Goal: Information Seeking & Learning: Learn about a topic

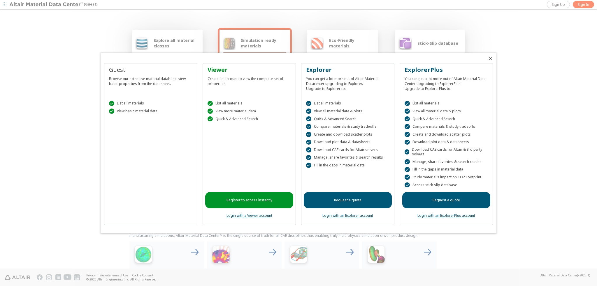
click at [260, 201] on link "Register to access instantly" at bounding box center [249, 200] width 88 height 16
click at [582, 6] on div at bounding box center [298, 143] width 597 height 286
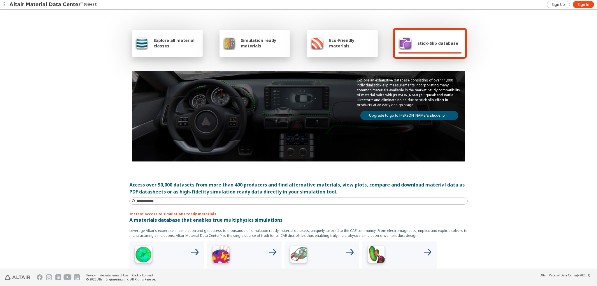
click at [587, 3] on span "Sign In" at bounding box center [583, 4] width 11 height 5
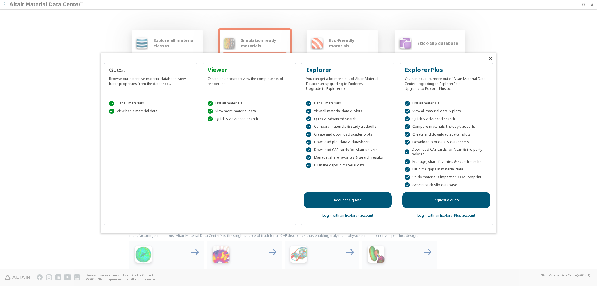
click at [217, 60] on div "Guest Browse our extensive material database, view basic properties from the da…" at bounding box center [299, 147] width 396 height 174
click at [501, 65] on div at bounding box center [298, 143] width 597 height 286
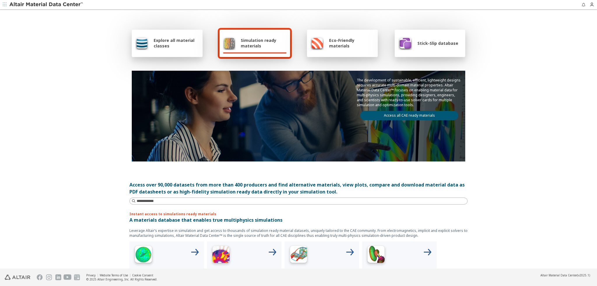
click at [171, 36] on div "Explore all material classes" at bounding box center [167, 43] width 64 height 14
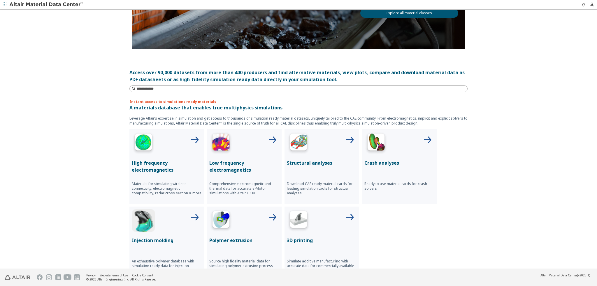
scroll to position [117, 0]
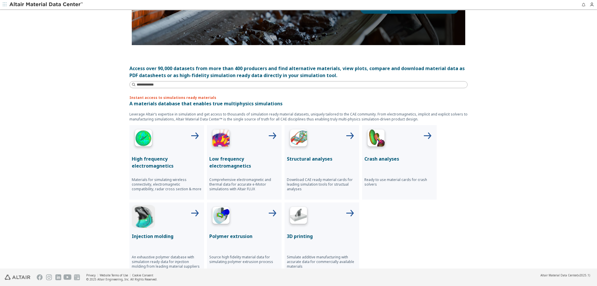
click at [348, 136] on icon at bounding box center [350, 136] width 14 height 14
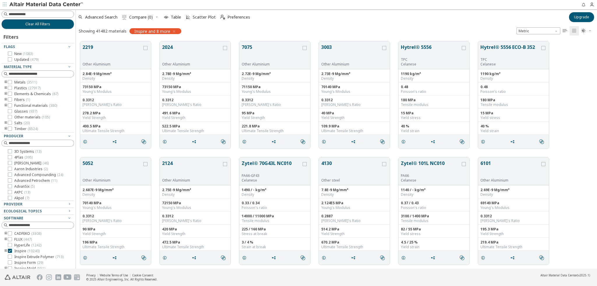
scroll to position [22, 0]
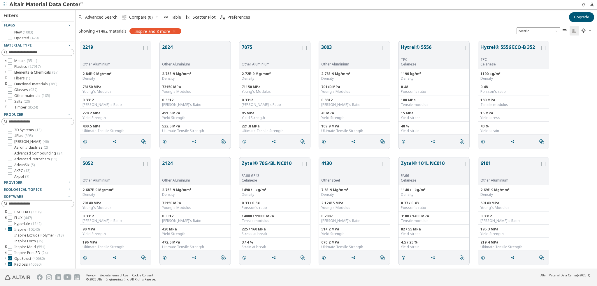
click at [10, 61] on icon at bounding box center [10, 61] width 4 height 4
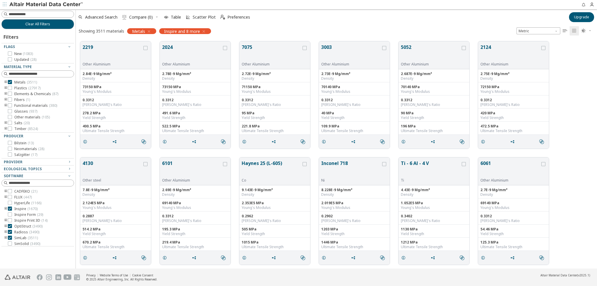
click at [5, 82] on icon "toogle group" at bounding box center [6, 82] width 4 height 5
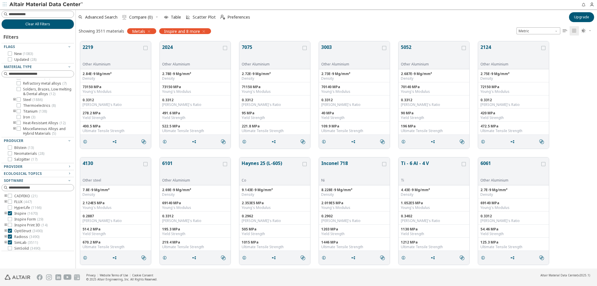
scroll to position [87, 0]
click at [19, 92] on icon at bounding box center [19, 90] width 4 height 4
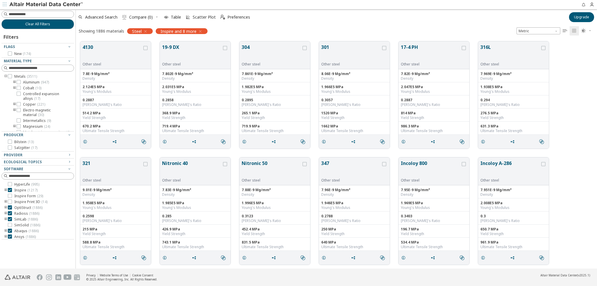
click at [47, 16] on input at bounding box center [41, 14] width 65 height 6
click at [15, 29] on button "Clear All Filters" at bounding box center [37, 24] width 73 height 10
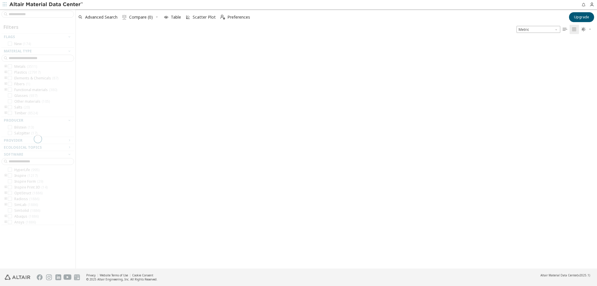
scroll to position [231, 517]
click at [23, 14] on div at bounding box center [37, 139] width 75 height 260
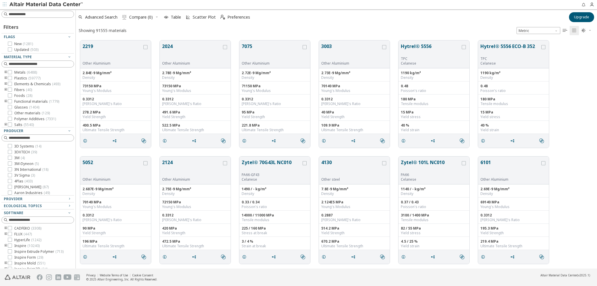
scroll to position [228, 517]
click at [48, 13] on input at bounding box center [38, 14] width 71 height 6
type input "******"
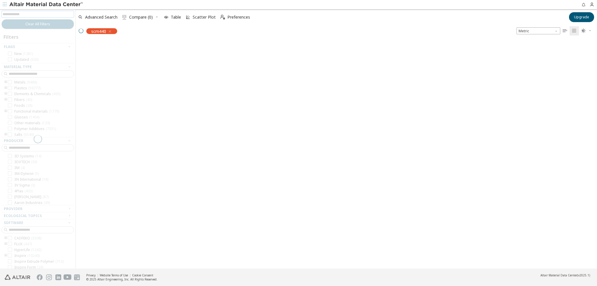
scroll to position [228, 517]
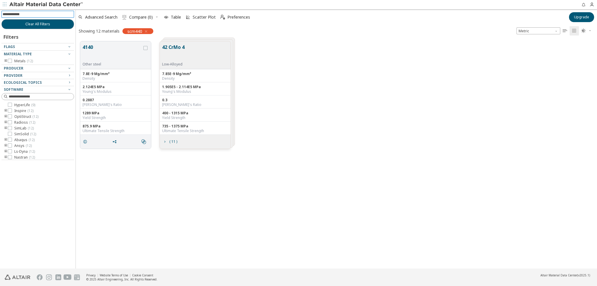
click at [164, 142] on icon "grid" at bounding box center [164, 142] width 5 height 5
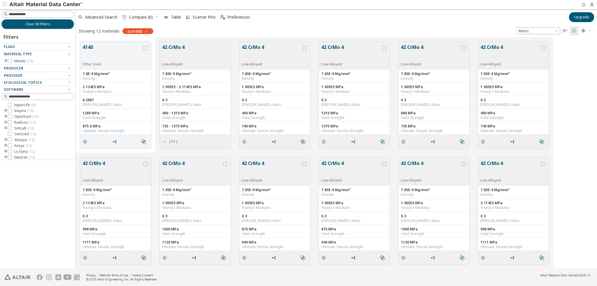
click at [164, 142] on icon "grid" at bounding box center [164, 142] width 5 height 5
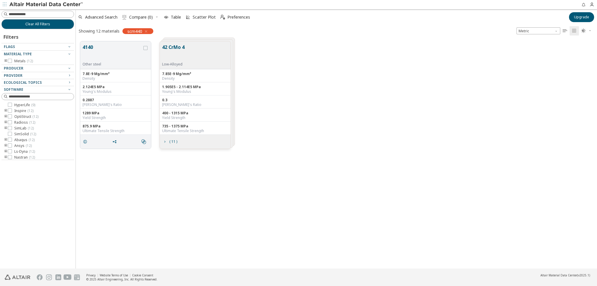
click at [88, 142] on span "grid" at bounding box center [86, 141] width 9 height 11
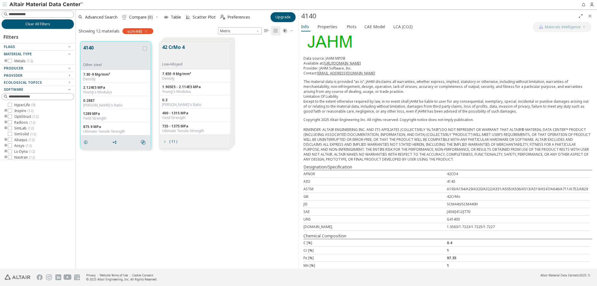
scroll to position [87, 0]
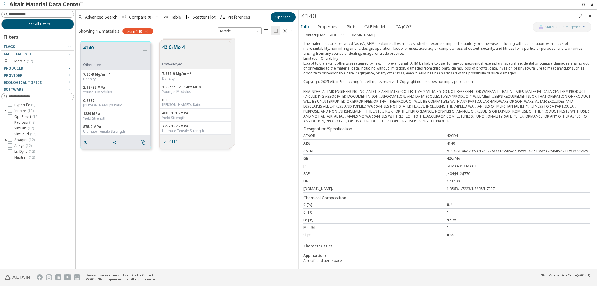
click at [97, 78] on div "Density" at bounding box center [115, 79] width 65 height 5
click at [106, 59] on button "4140" at bounding box center [112, 53] width 59 height 18
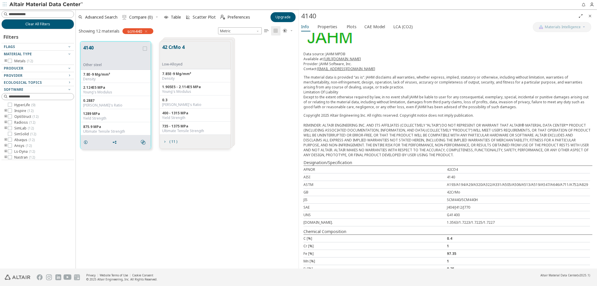
scroll to position [0, 0]
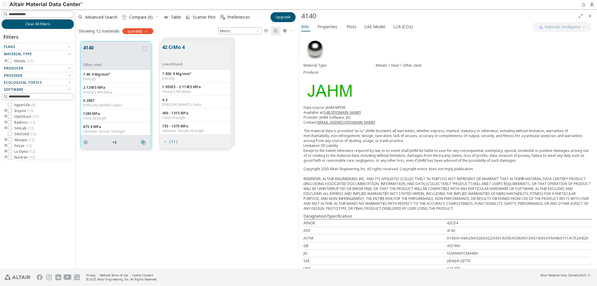
click at [146, 50] on icon "grid" at bounding box center [145, 49] width 4 height 4
click at [145, 46] on div "grid" at bounding box center [145, 55] width 6 height 23
click at [199, 15] on span "Scatter Plot" at bounding box center [204, 17] width 23 height 4
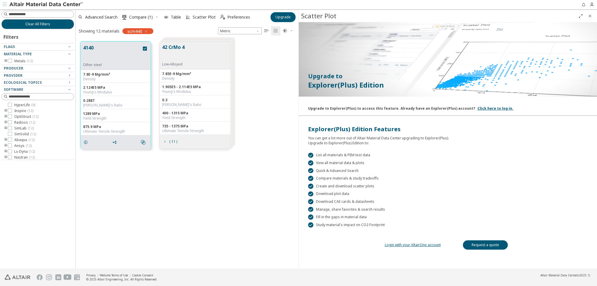
click at [112, 94] on div "Young's Modulus" at bounding box center [115, 92] width 65 height 5
click at [146, 50] on icon "grid" at bounding box center [145, 49] width 4 height 4
click at [174, 17] on span "Table" at bounding box center [176, 17] width 10 height 4
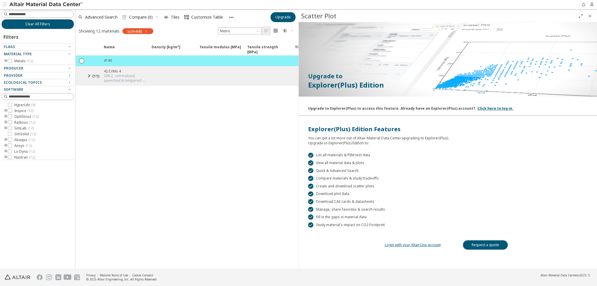
click at [175, 18] on span "Tiles" at bounding box center [175, 17] width 9 height 4
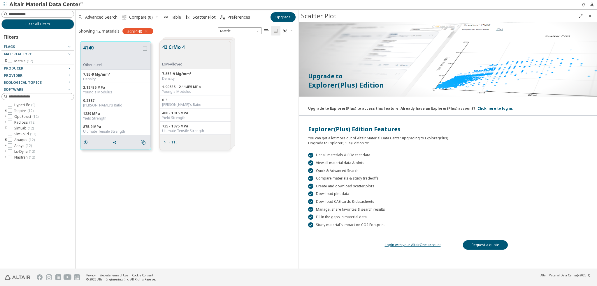
scroll to position [5, 5]
click at [85, 140] on icon "grid" at bounding box center [85, 142] width 5 height 5
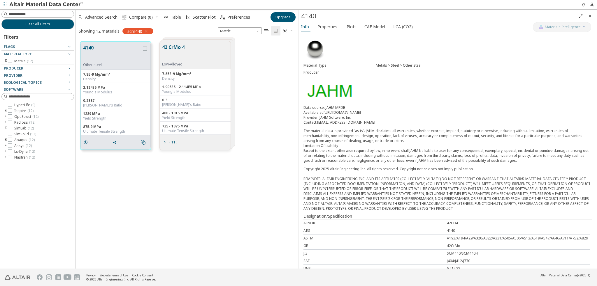
click at [100, 95] on div "2.124E5 MPa Young's Modulus" at bounding box center [116, 89] width 70 height 13
click at [96, 88] on div "2.124E5 MPa" at bounding box center [115, 87] width 65 height 5
click at [96, 87] on div "2.124E5 MPa" at bounding box center [115, 87] width 65 height 5
click at [93, 87] on div "2.124E5 MPa" at bounding box center [115, 87] width 65 height 5
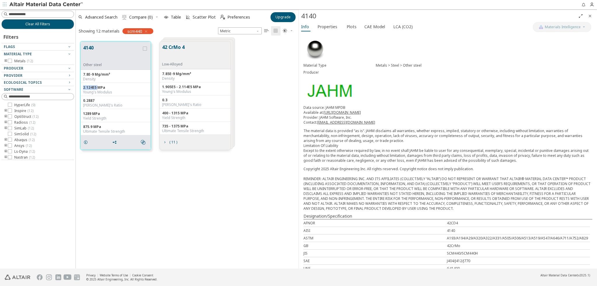
click at [93, 87] on div "2.124E5 MPa" at bounding box center [115, 87] width 65 height 5
click at [384, 185] on div "Copyright 2025 Altair Engineering Inc. All rights reserved. Copyright notice do…" at bounding box center [447, 189] width 289 height 45
click at [389, 151] on p "The material data is provided “as is“. JAHM disclaims all warranties, whether e…" at bounding box center [447, 146] width 289 height 35
click at [198, 12] on span "Scatter Plot" at bounding box center [200, 17] width 32 height 13
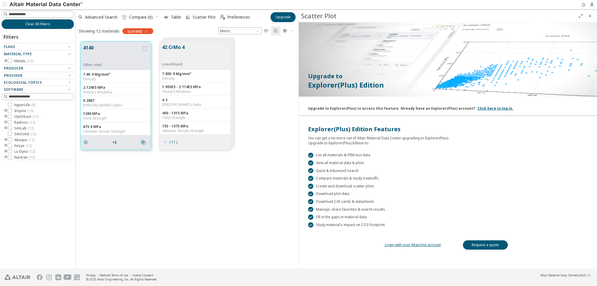
click at [479, 107] on link "Click here to log in." at bounding box center [495, 108] width 36 height 5
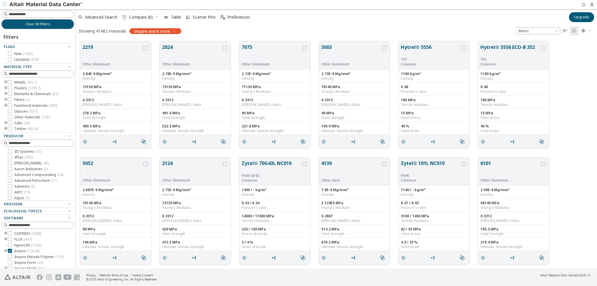
scroll to position [228, 517]
click at [43, 12] on input at bounding box center [41, 14] width 65 height 6
type input "******"
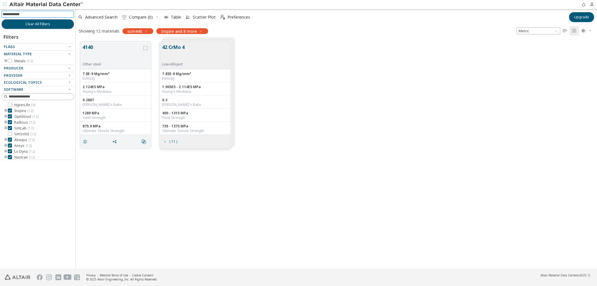
click at [166, 144] on icon "grid" at bounding box center [164, 142] width 5 height 5
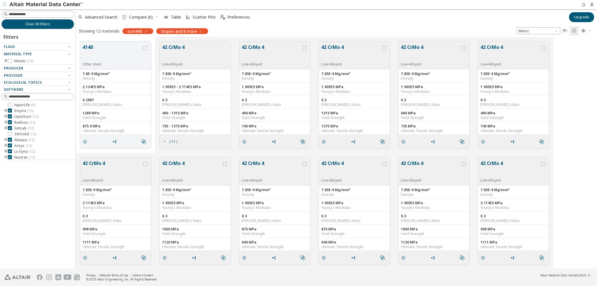
click at [165, 142] on icon "grid" at bounding box center [164, 142] width 5 height 5
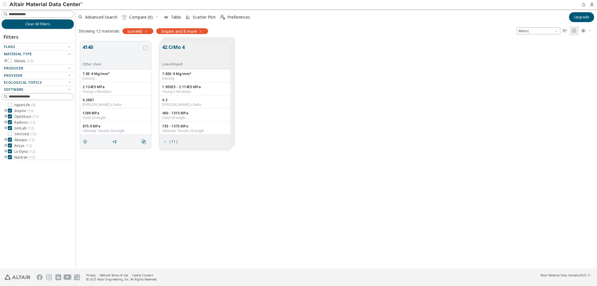
click at [92, 46] on button "4140" at bounding box center [112, 53] width 60 height 18
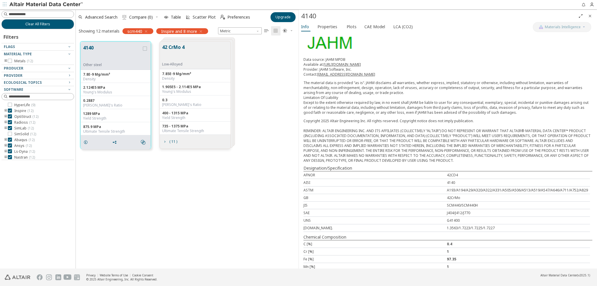
scroll to position [58, 0]
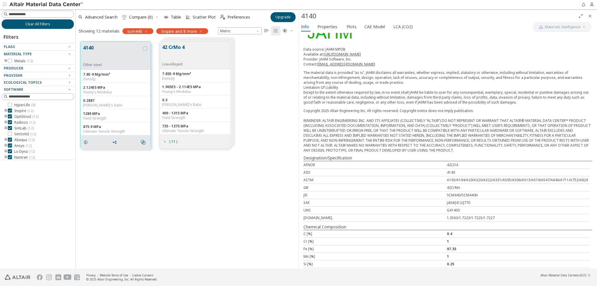
click at [381, 28] on span "CAE Model" at bounding box center [374, 26] width 21 height 9
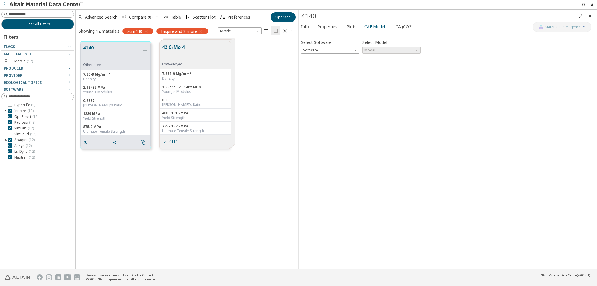
click at [354, 26] on span "Plots" at bounding box center [352, 26] width 10 height 9
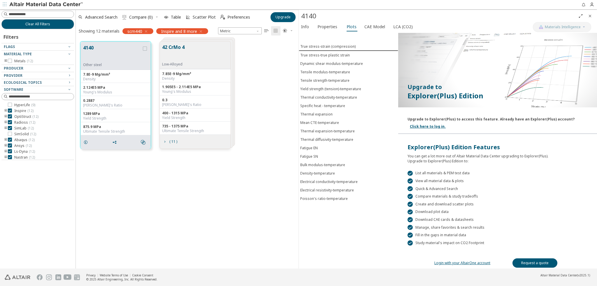
click at [326, 27] on span "Properties" at bounding box center [327, 26] width 20 height 9
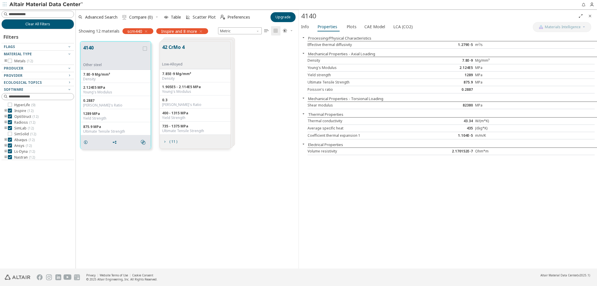
click at [29, 13] on input at bounding box center [41, 14] width 65 height 6
click at [28, 14] on input at bounding box center [38, 14] width 71 height 6
type input "********"
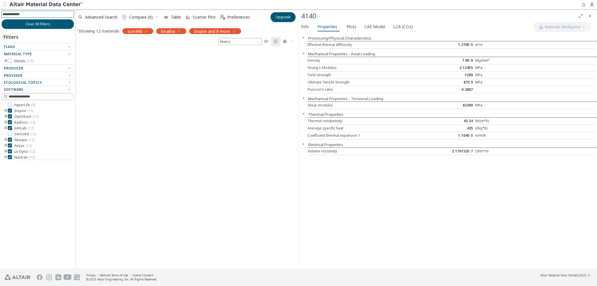
scroll to position [5, 5]
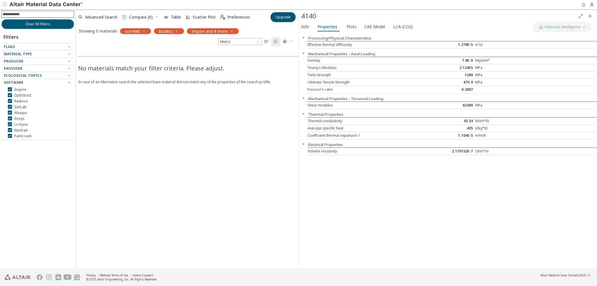
click at [145, 33] on icon "button" at bounding box center [143, 31] width 5 height 5
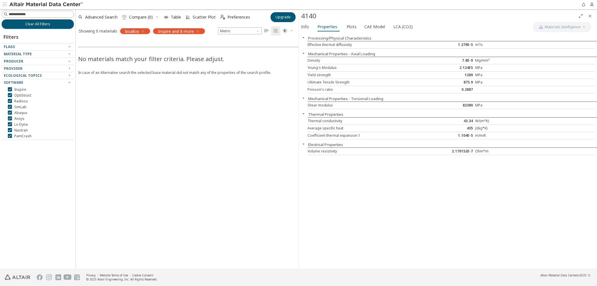
click at [143, 30] on icon "button" at bounding box center [142, 31] width 5 height 5
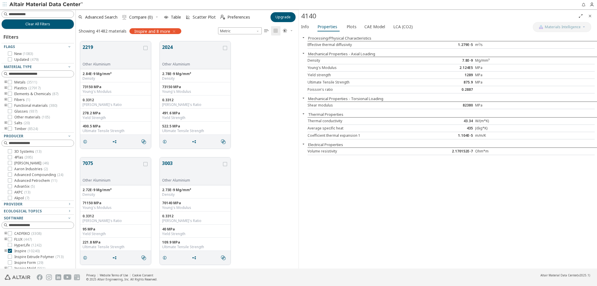
scroll to position [228, 218]
click at [41, 16] on input at bounding box center [38, 14] width 71 height 6
type input "*"
type input "******"
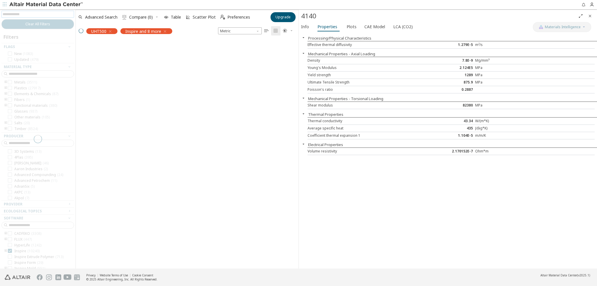
scroll to position [5, 5]
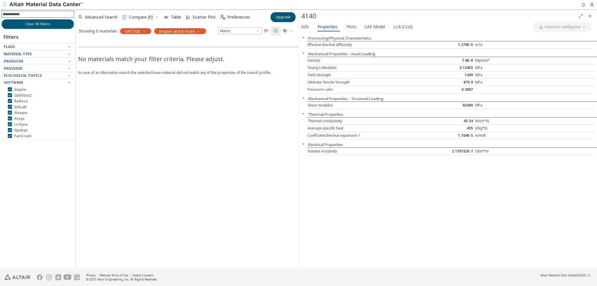
click at [146, 31] on icon "button" at bounding box center [144, 31] width 5 height 5
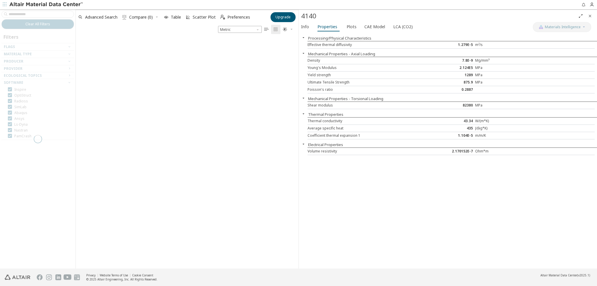
click at [42, 12] on div at bounding box center [37, 139] width 75 height 260
click at [41, 14] on div at bounding box center [37, 139] width 75 height 260
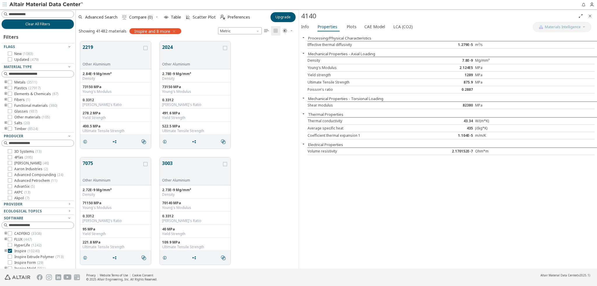
scroll to position [228, 218]
click at [35, 16] on input at bounding box center [38, 14] width 71 height 6
type input "******"
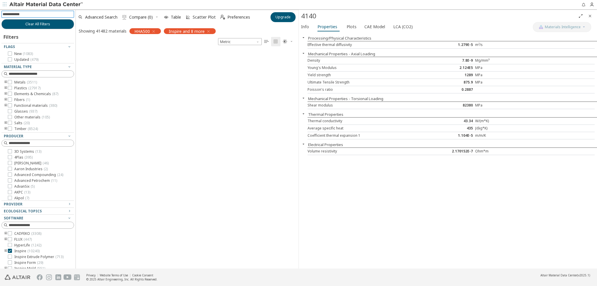
scroll to position [5, 5]
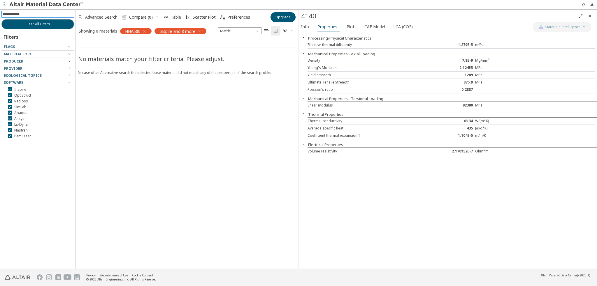
click at [145, 30] on icon "button" at bounding box center [144, 31] width 5 height 5
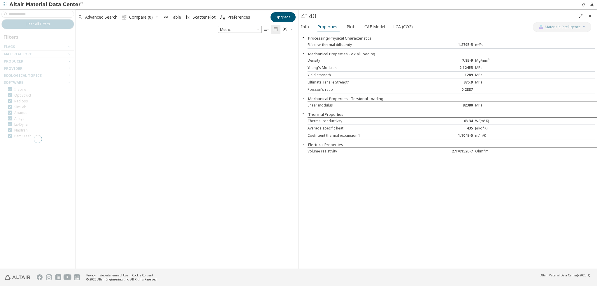
click at [34, 13] on div at bounding box center [37, 139] width 75 height 260
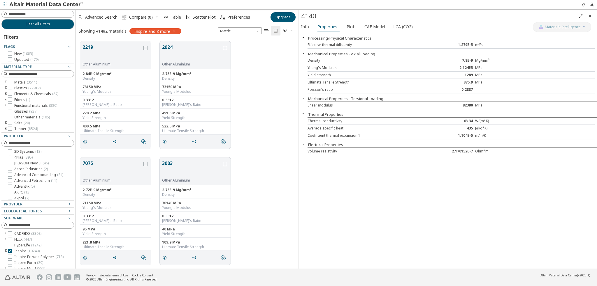
scroll to position [228, 218]
click at [28, 15] on input at bounding box center [41, 14] width 65 height 6
type input "***"
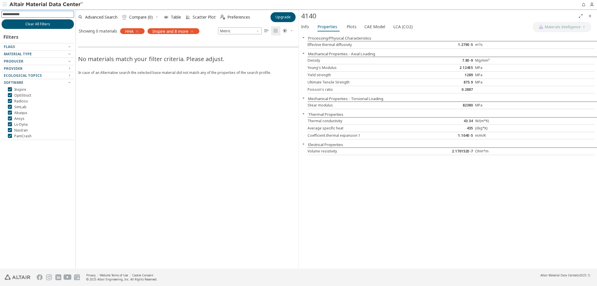
click at [140, 30] on icon "button" at bounding box center [137, 31] width 5 height 5
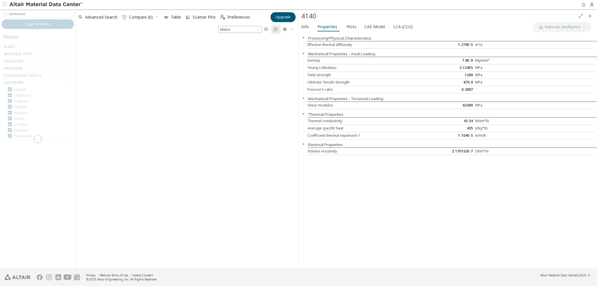
click at [26, 15] on div at bounding box center [37, 139] width 75 height 260
click at [27, 14] on div at bounding box center [37, 139] width 75 height 260
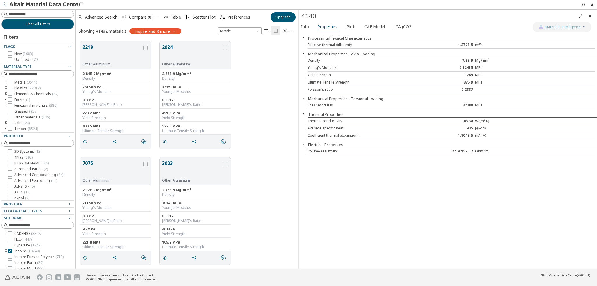
scroll to position [228, 218]
click at [27, 14] on input at bounding box center [38, 14] width 71 height 6
type input "***"
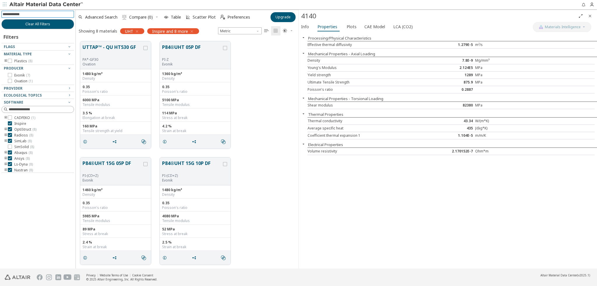
click at [138, 29] on icon "button" at bounding box center [137, 31] width 5 height 5
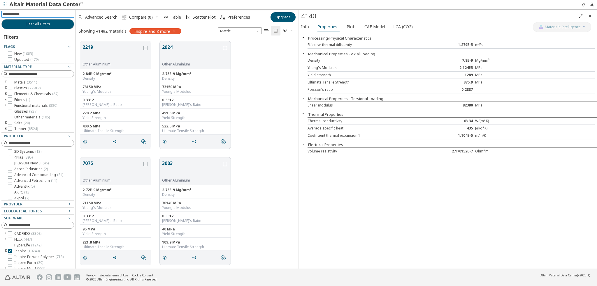
click at [18, 14] on input at bounding box center [38, 14] width 71 height 6
type input "******"
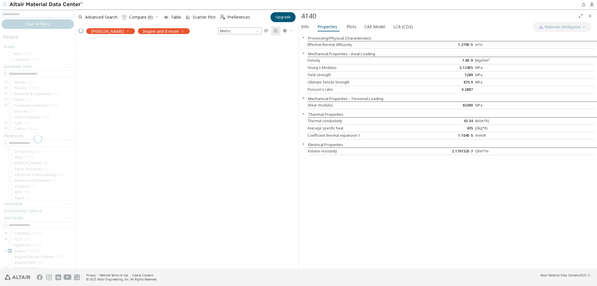
scroll to position [5, 5]
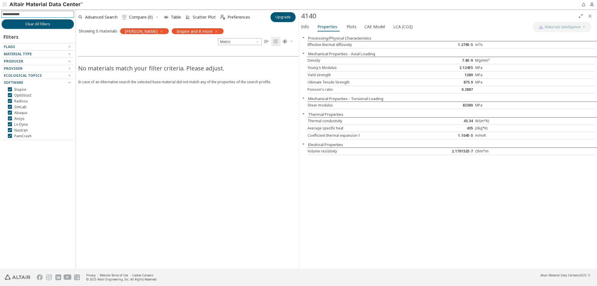
click at [159, 31] on icon "button" at bounding box center [161, 31] width 5 height 5
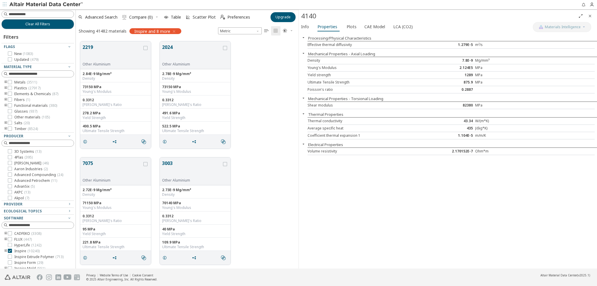
scroll to position [228, 218]
